Goal: Check status

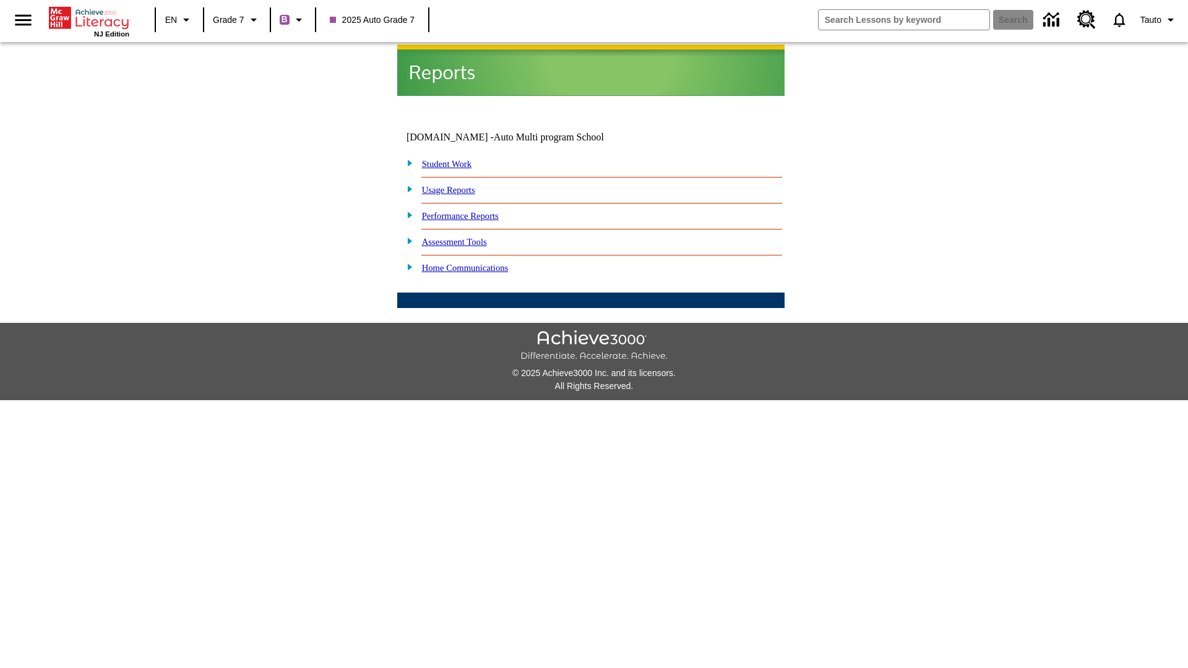
click at [473, 211] on link "Performance Reports" at bounding box center [460, 216] width 77 height 10
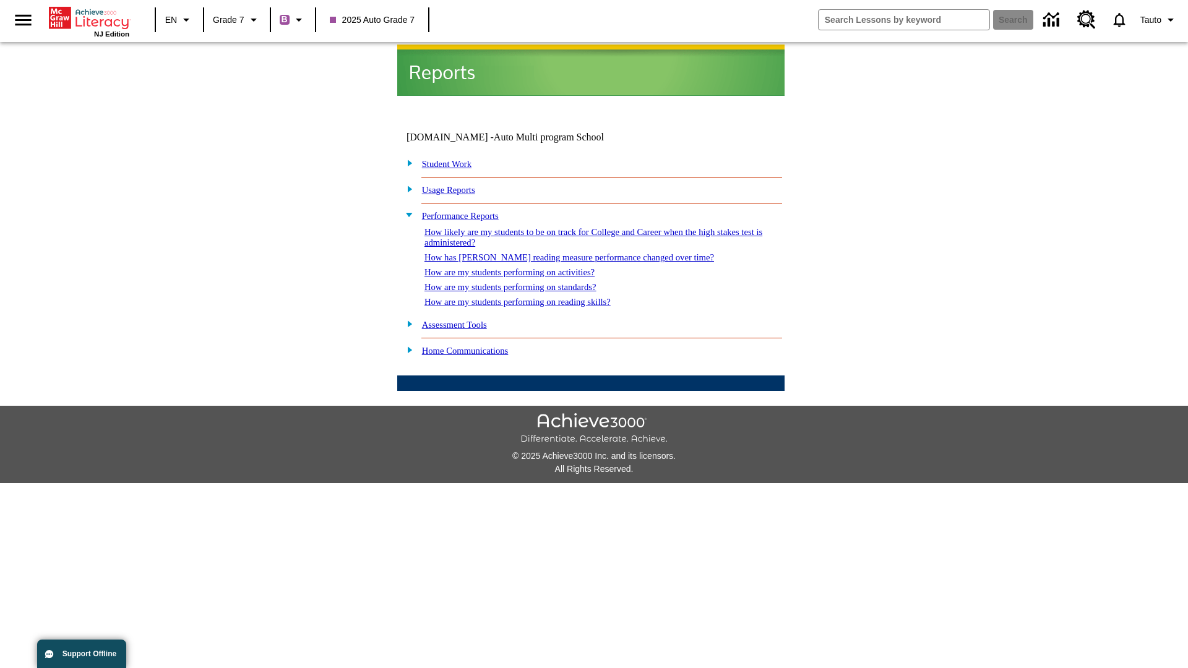
click at [522, 267] on link "How are my students performing on activities?" at bounding box center [509, 272] width 170 height 10
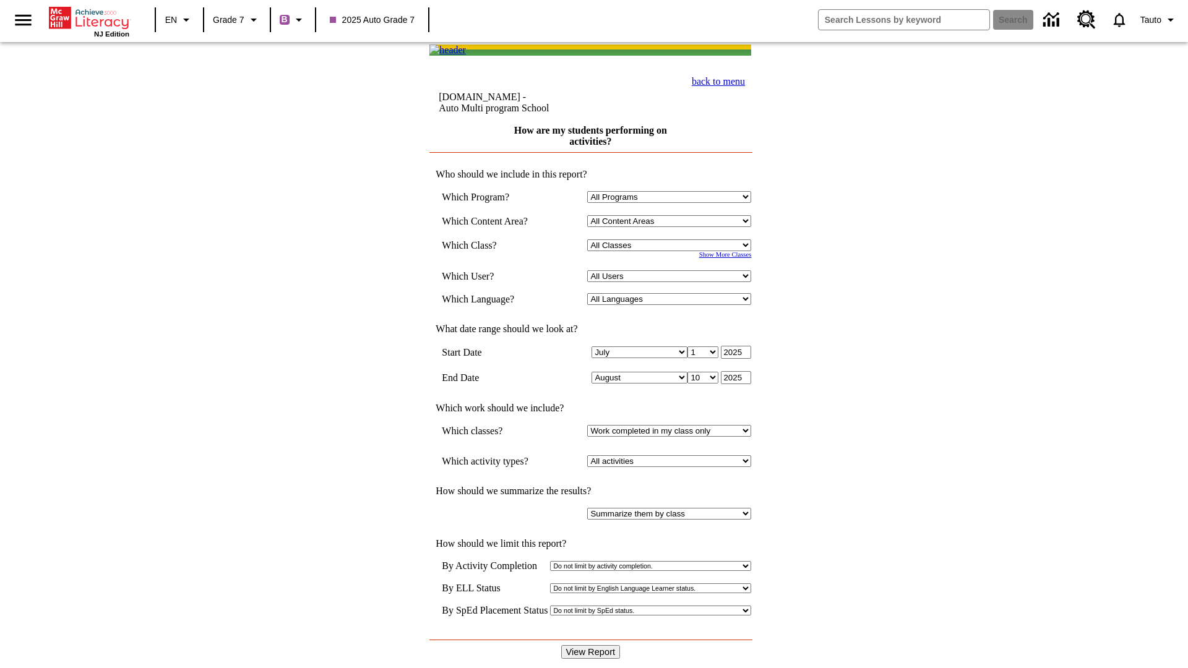
click at [592, 645] on input "View Report" at bounding box center [590, 652] width 59 height 14
select select "21437138"
select select "4"
click at [592, 645] on input "View Report" at bounding box center [590, 652] width 59 height 14
